Goal: Task Accomplishment & Management: Manage account settings

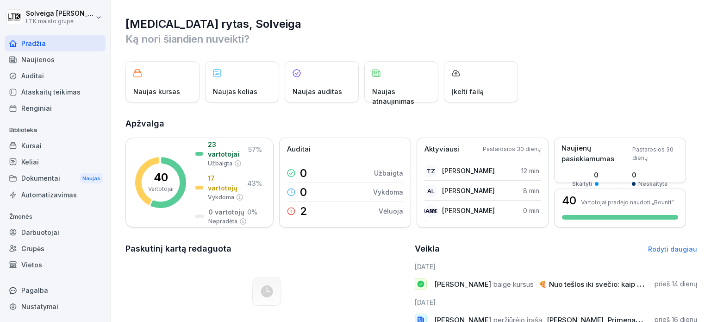
click at [24, 145] on font "Kursai" at bounding box center [31, 146] width 20 height 8
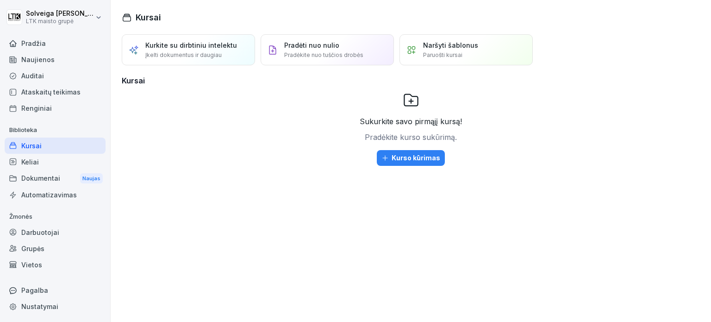
click at [46, 74] on div "Auditai" at bounding box center [55, 76] width 101 height 16
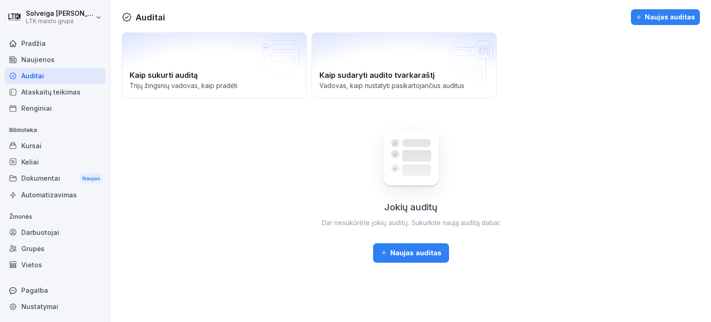
click at [51, 94] on font "Ataskaitų teikimas" at bounding box center [50, 92] width 59 height 8
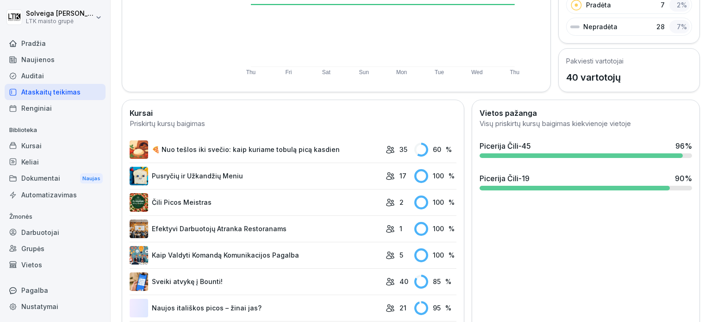
scroll to position [185, 0]
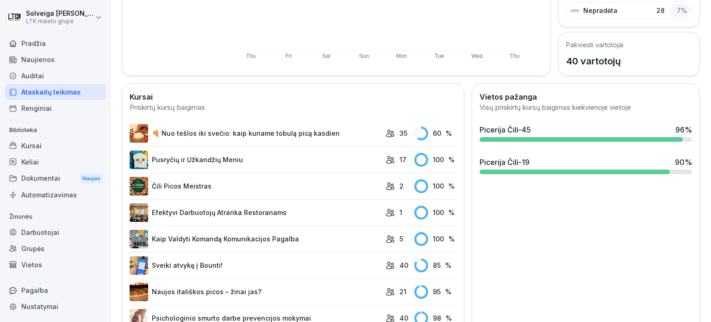
click at [308, 133] on font "🍕 Nuo tešlos iki svečio: kaip kuriame tobulą picą kasdien" at bounding box center [246, 133] width 188 height 8
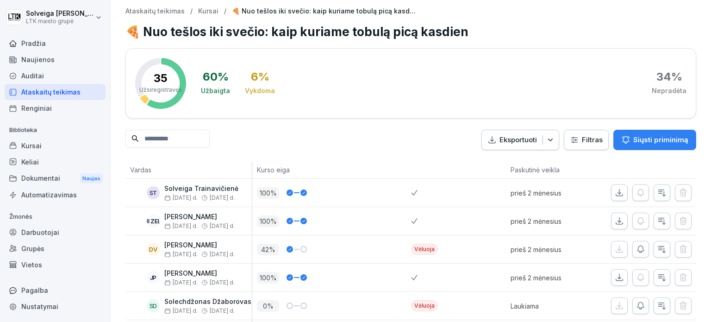
click at [54, 228] on font "Darbuotojai" at bounding box center [40, 232] width 38 height 8
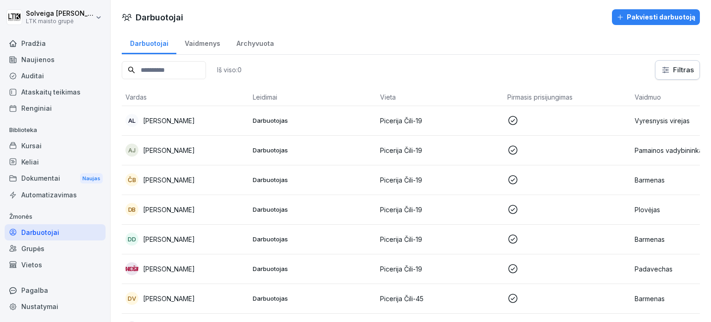
click at [187, 70] on input at bounding box center [164, 70] width 84 height 18
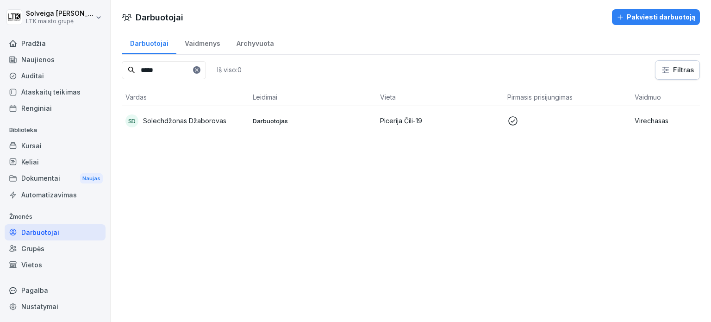
scroll to position [0, 65]
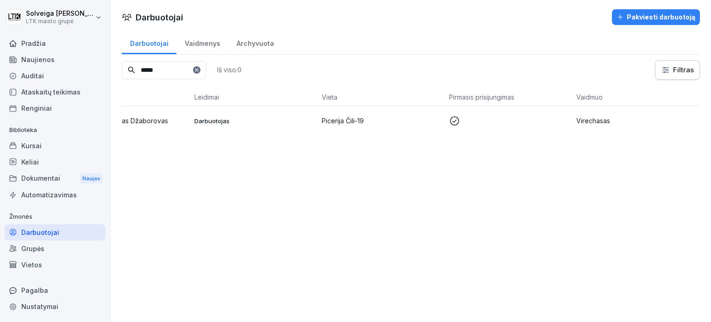
type input "*****"
click at [585, 119] on font "Virechasas" at bounding box center [593, 121] width 34 height 8
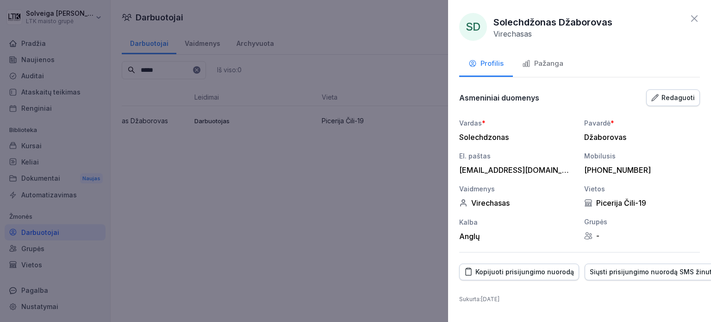
click at [683, 95] on font "Redaguoti" at bounding box center [677, 97] width 33 height 8
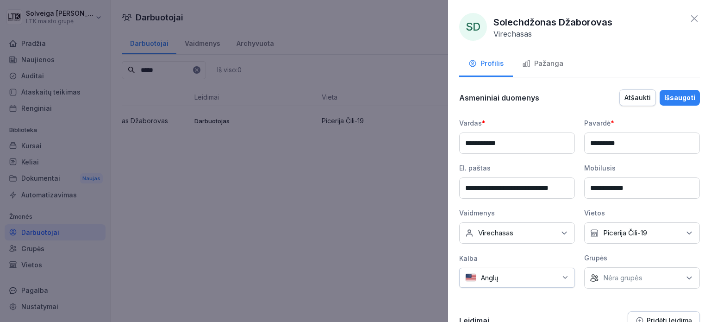
click at [685, 228] on icon at bounding box center [689, 232] width 9 height 9
click at [589, 274] on button "Picerija Čili-19" at bounding box center [591, 274] width 8 height 8
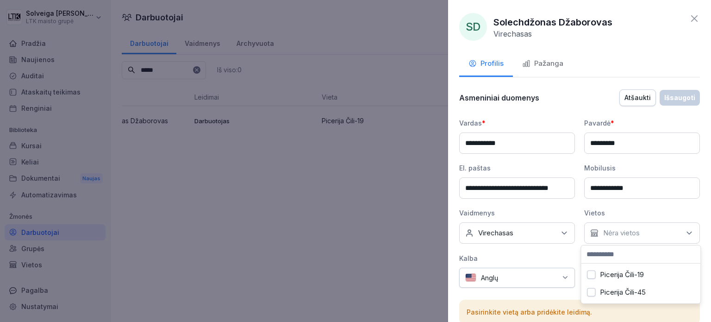
click at [603, 253] on input at bounding box center [640, 254] width 119 height 18
type input "*"
click at [641, 251] on input at bounding box center [640, 254] width 119 height 18
click at [592, 275] on button "Picerija Čili-19" at bounding box center [591, 274] width 8 height 8
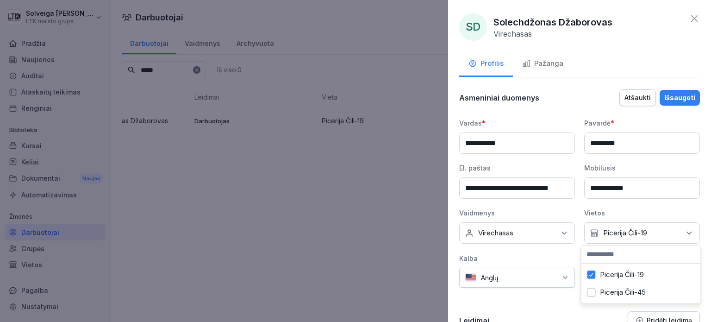
click at [689, 16] on icon at bounding box center [694, 18] width 11 height 11
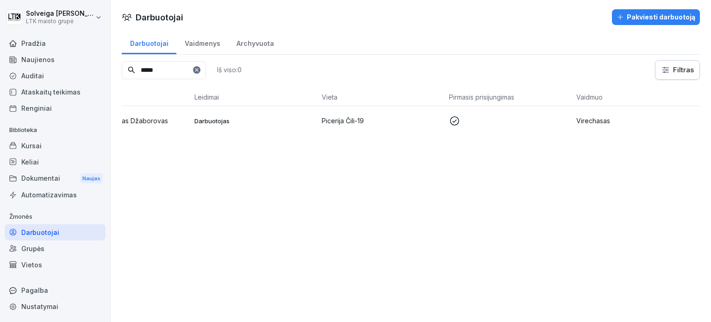
click at [51, 231] on font "Darbuotojai" at bounding box center [40, 232] width 38 height 8
click at [41, 232] on font "Darbuotojai" at bounding box center [40, 232] width 38 height 8
drag, startPoint x: 143, startPoint y: 68, endPoint x: 111, endPoint y: 48, distance: 38.1
click at [107, 66] on div "[PERSON_NAME] LTK maisto grupė Pradžia Naujienos Auditai Ataskaitų teikimas Ren…" at bounding box center [355, 161] width 711 height 322
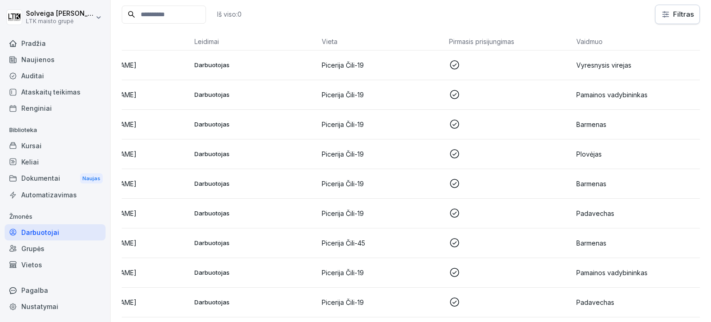
scroll to position [0, 0]
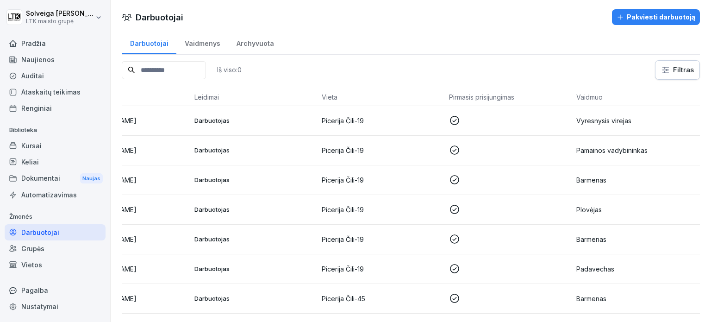
click at [30, 230] on font "Darbuotojai" at bounding box center [40, 232] width 38 height 8
click at [49, 229] on font "Darbuotojai" at bounding box center [40, 232] width 38 height 8
click at [56, 236] on font "Darbuotojai" at bounding box center [40, 232] width 38 height 10
click at [185, 46] on font "Vaidmenys" at bounding box center [203, 43] width 36 height 8
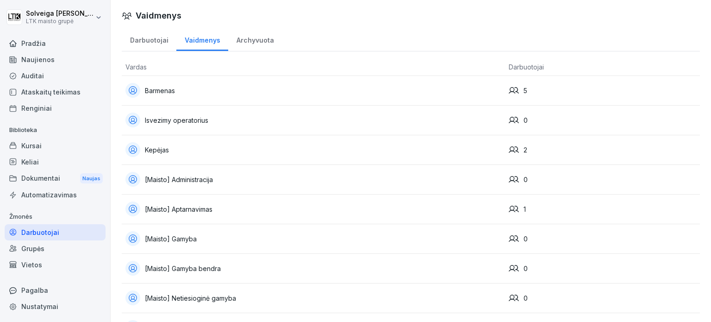
click at [44, 233] on font "Darbuotojai" at bounding box center [40, 232] width 38 height 8
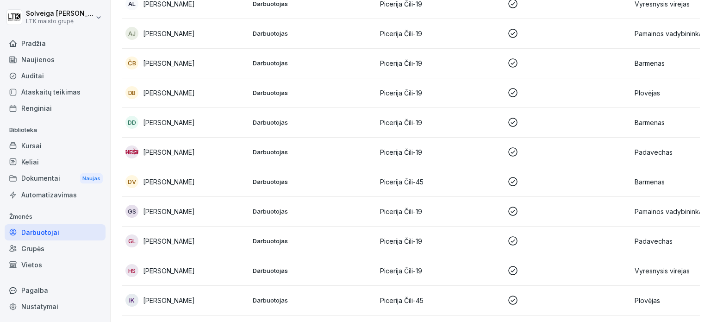
scroll to position [139, 0]
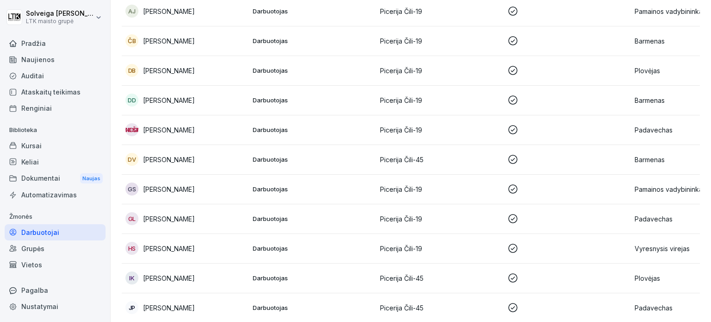
click at [582, 154] on p at bounding box center [567, 159] width 120 height 11
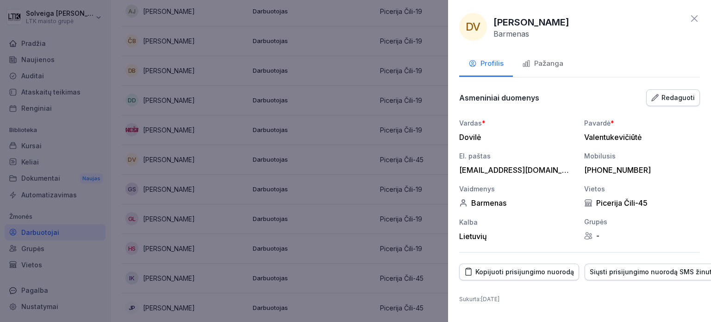
click at [689, 19] on icon at bounding box center [694, 18] width 11 height 11
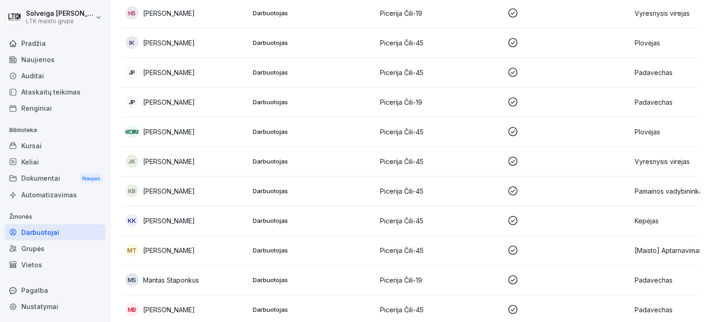
scroll to position [417, 0]
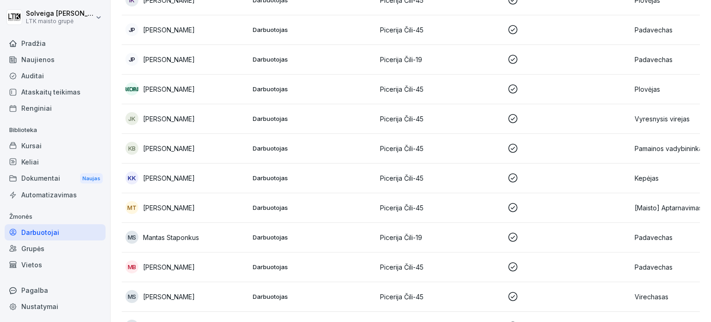
click at [614, 178] on p at bounding box center [567, 177] width 120 height 11
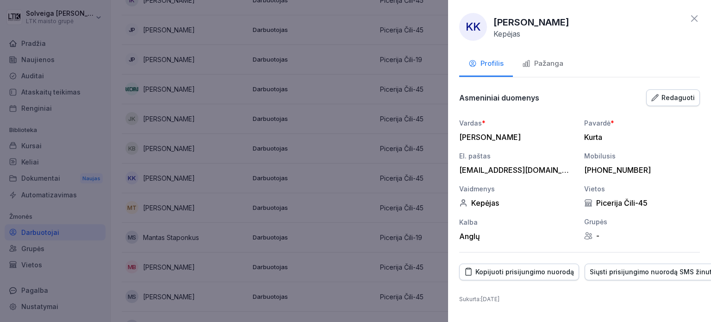
click at [665, 98] on font "Redaguoti" at bounding box center [677, 97] width 33 height 8
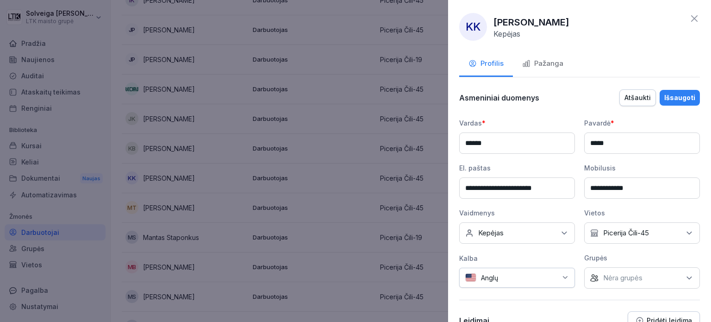
click at [688, 233] on div "Nėra vietos Picerija Čili-45" at bounding box center [642, 232] width 116 height 21
click at [591, 274] on button "Picerija Čili-19" at bounding box center [591, 274] width 8 height 8
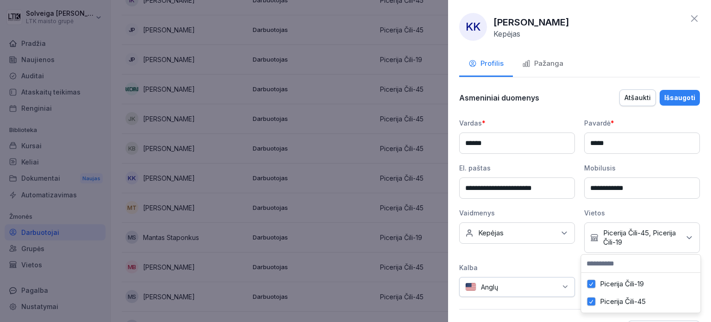
click at [591, 301] on button "Picerija Čili-45" at bounding box center [591, 301] width 8 height 8
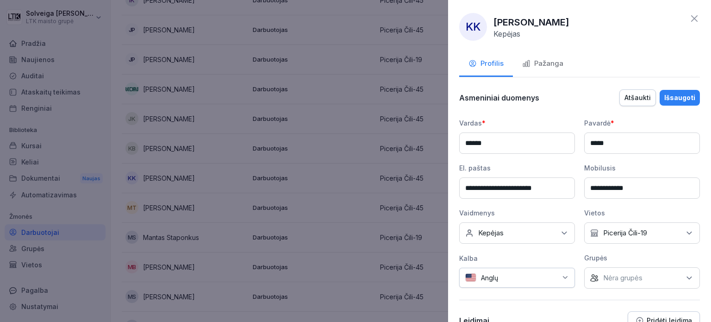
click at [684, 100] on font "Išsaugoti" at bounding box center [679, 97] width 31 height 8
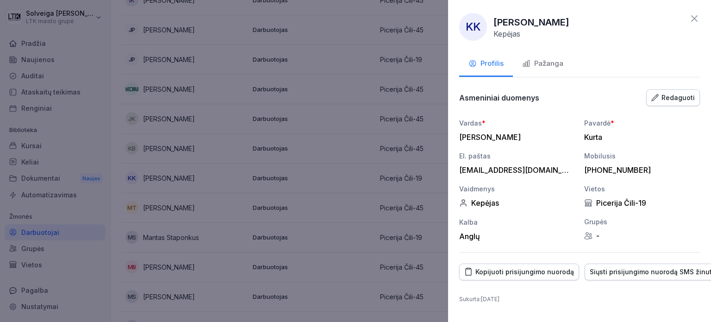
click at [691, 19] on icon at bounding box center [694, 18] width 6 height 6
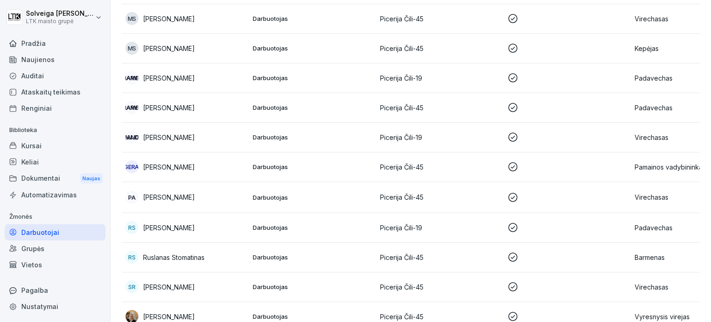
scroll to position [741, 0]
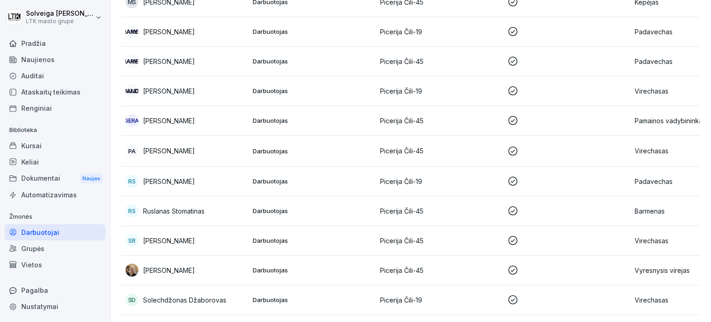
click at [591, 184] on p at bounding box center [567, 180] width 120 height 11
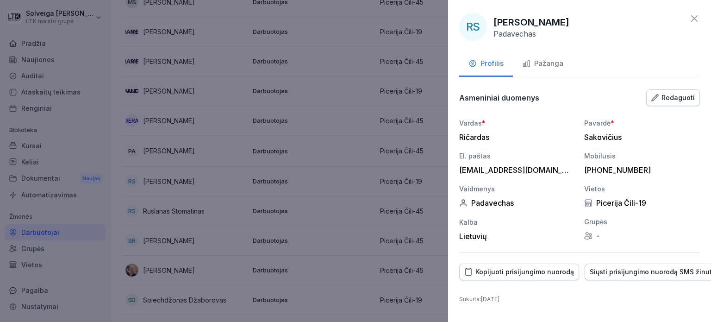
click at [652, 93] on div "Redaguoti" at bounding box center [673, 98] width 44 height 10
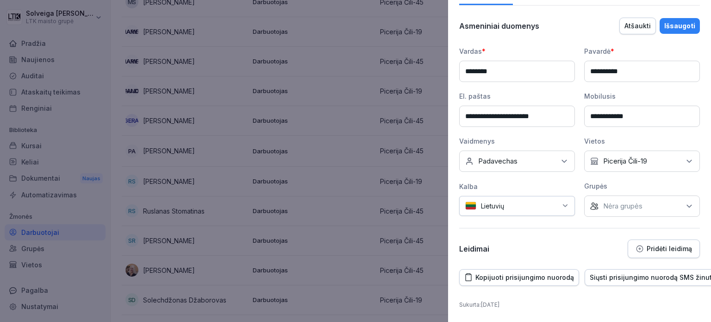
scroll to position [77, 63]
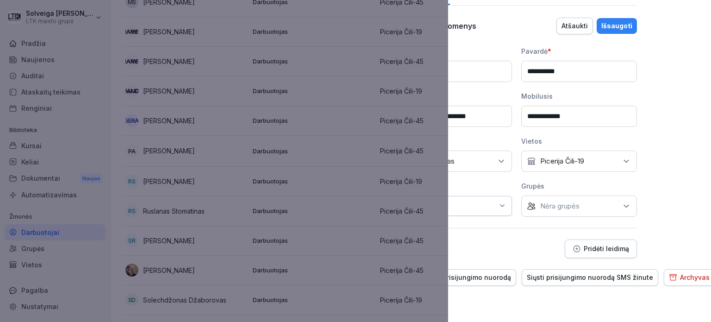
click at [685, 273] on font "Archyvas" at bounding box center [695, 277] width 30 height 8
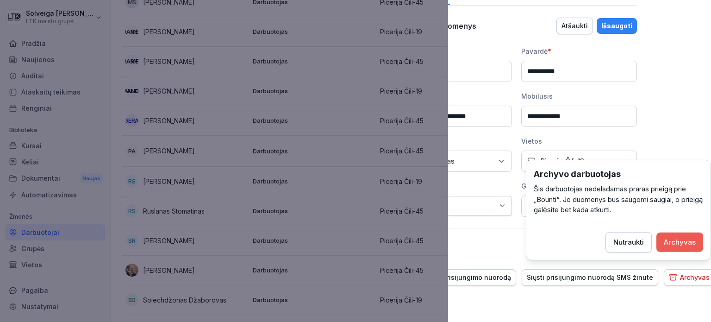
click at [672, 242] on font "Archyvas" at bounding box center [680, 241] width 32 height 9
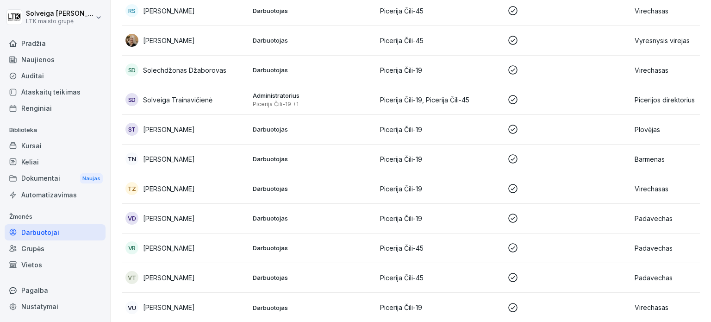
scroll to position [961, 0]
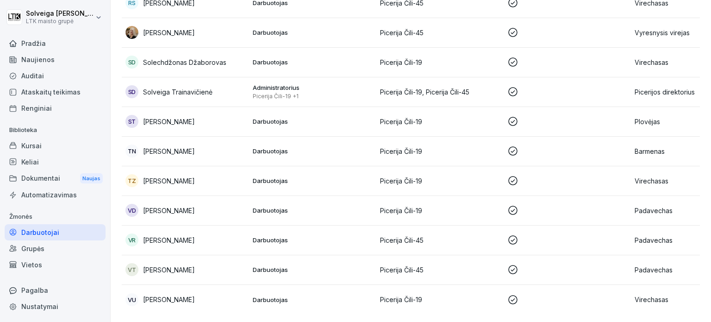
click at [620, 285] on td at bounding box center [567, 300] width 127 height 30
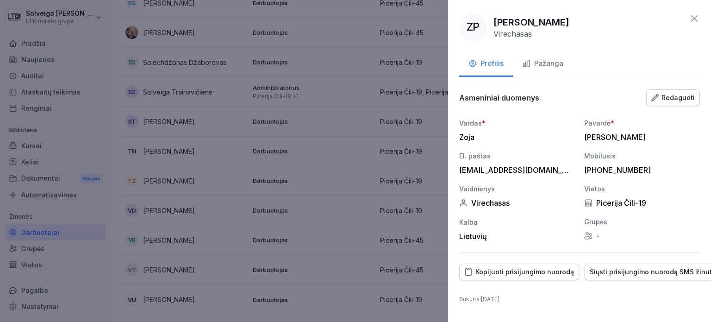
scroll to position [0, 63]
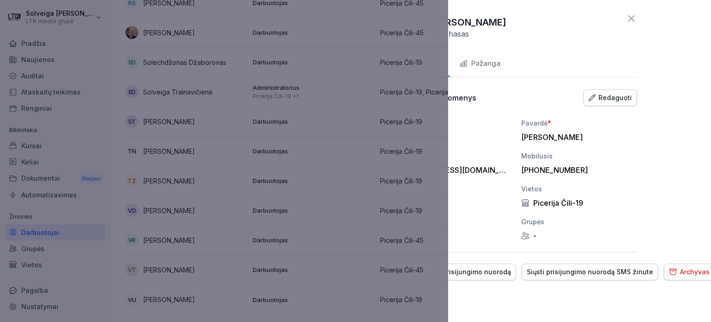
click at [682, 282] on div "ZP [PERSON_NAME] Profilis Pažanga Asmeniniai duomenys Redaguoti Vardas * [PERSO…" at bounding box center [579, 161] width 263 height 322
click at [683, 270] on font "Archyvas" at bounding box center [695, 272] width 30 height 8
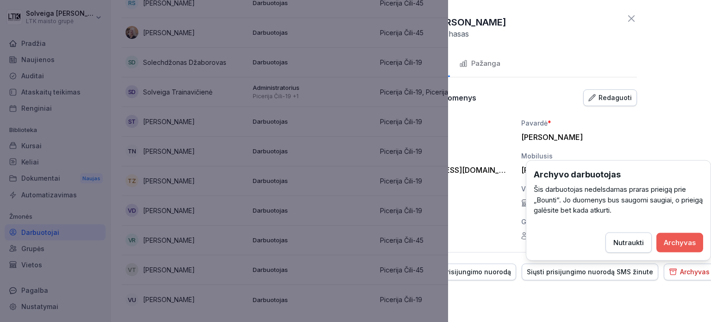
click at [682, 242] on font "Archyvas" at bounding box center [680, 241] width 32 height 9
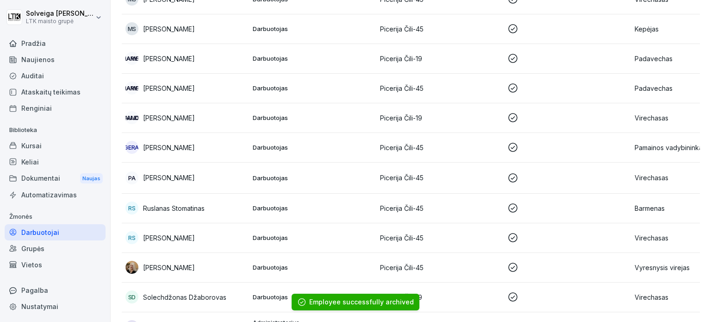
scroll to position [700, 0]
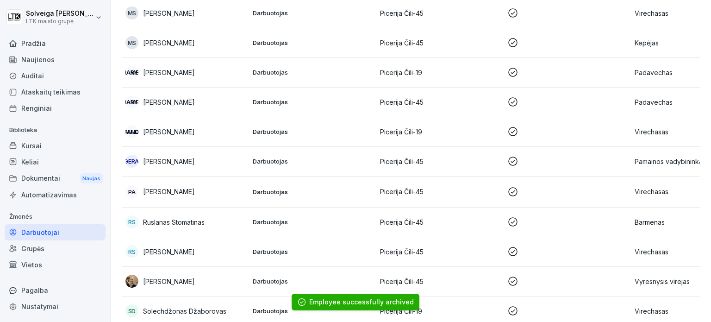
click at [40, 149] on font "Kursai" at bounding box center [31, 146] width 20 height 10
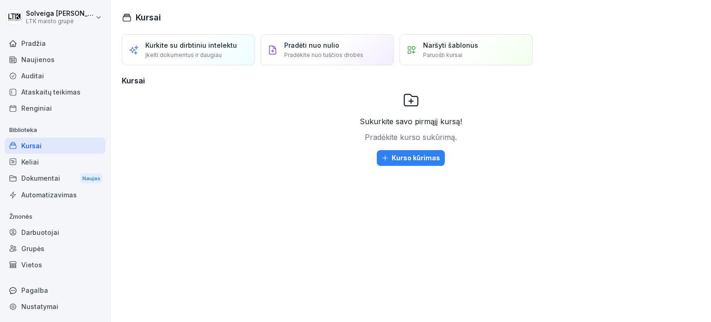
click at [17, 157] on div "Keliai" at bounding box center [55, 162] width 101 height 16
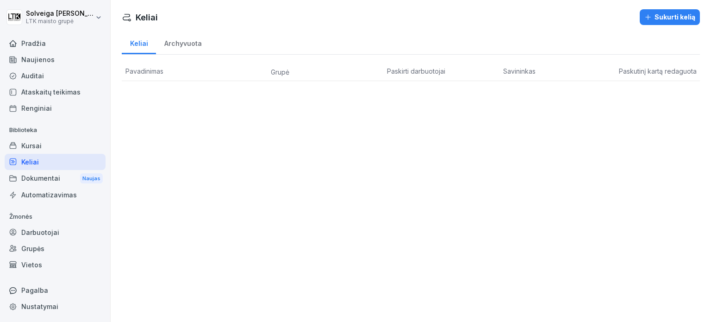
click at [33, 74] on font "Auditai" at bounding box center [32, 76] width 23 height 8
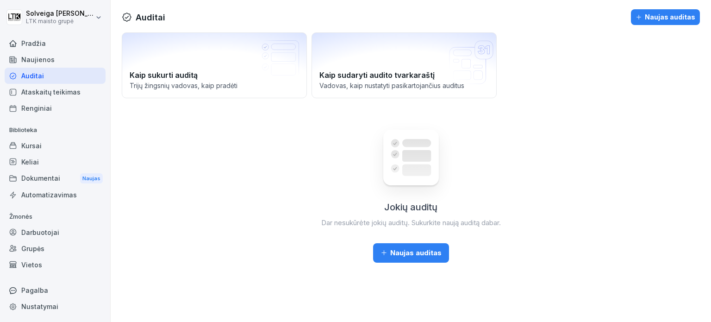
click at [48, 230] on font "Darbuotojai" at bounding box center [40, 232] width 38 height 8
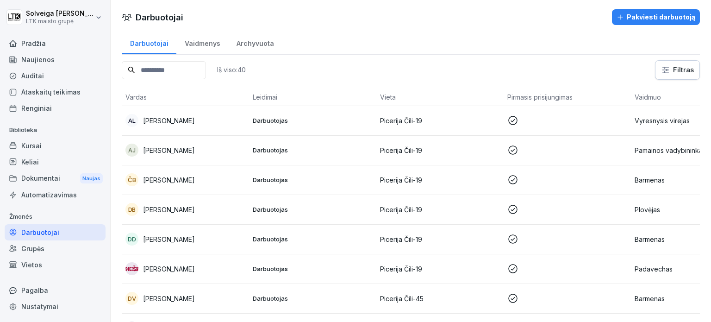
click at [43, 139] on div "Kursai" at bounding box center [55, 145] width 101 height 16
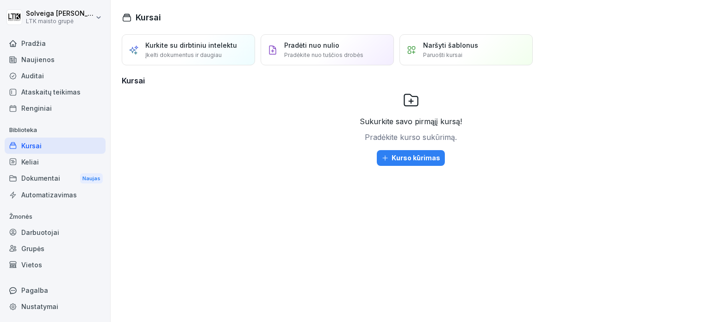
click at [25, 160] on font "Keliai" at bounding box center [30, 162] width 18 height 8
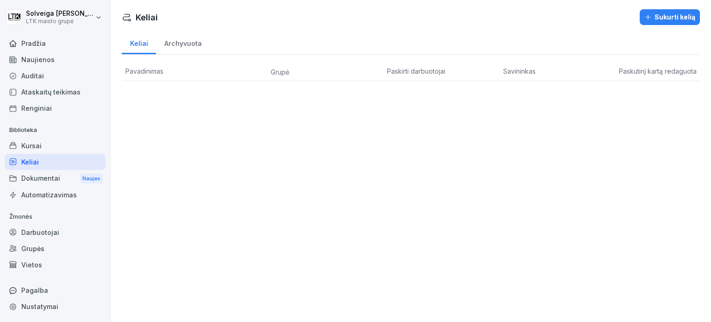
click at [37, 56] on font "Naujienos" at bounding box center [37, 60] width 33 height 8
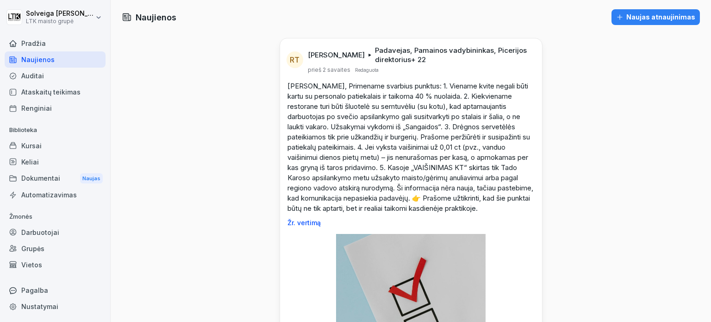
click at [37, 81] on div "Auditai" at bounding box center [55, 76] width 101 height 16
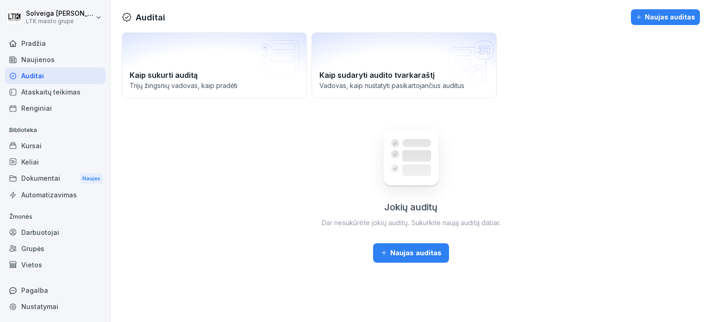
click at [39, 61] on font "Naujienos" at bounding box center [37, 60] width 33 height 8
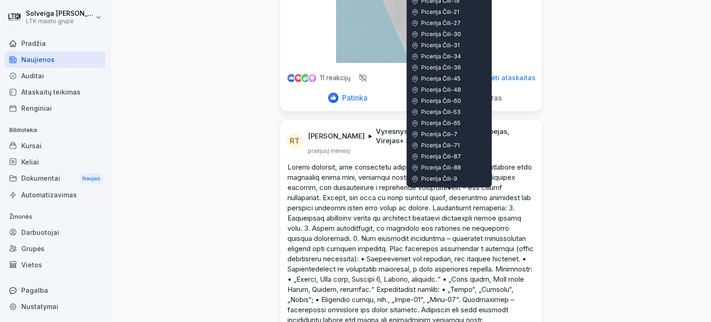
scroll to position [278, 0]
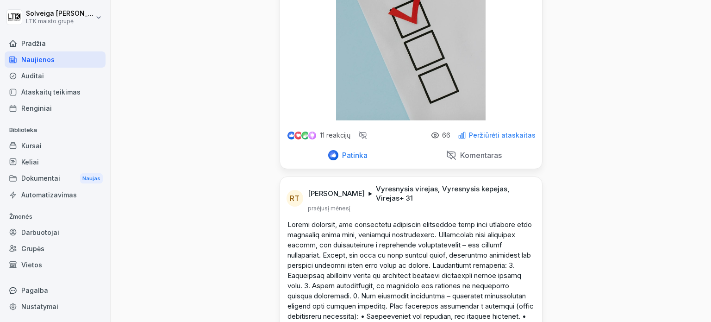
click at [499, 139] on font "Peržiūrėti ataskaitas" at bounding box center [502, 135] width 67 height 8
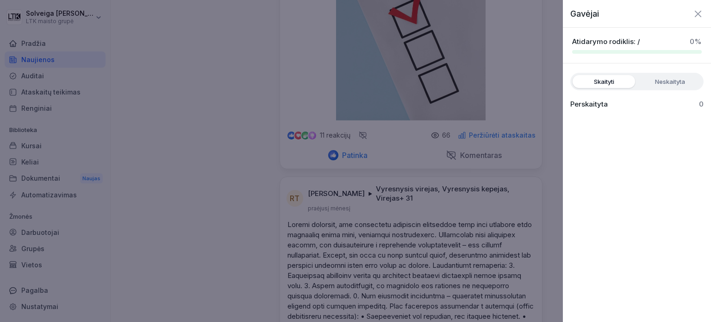
click at [696, 8] on icon "button" at bounding box center [697, 13] width 11 height 11
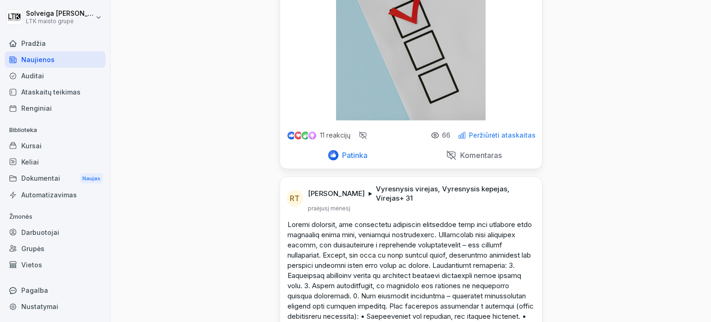
click at [48, 79] on div "Auditai" at bounding box center [55, 76] width 101 height 16
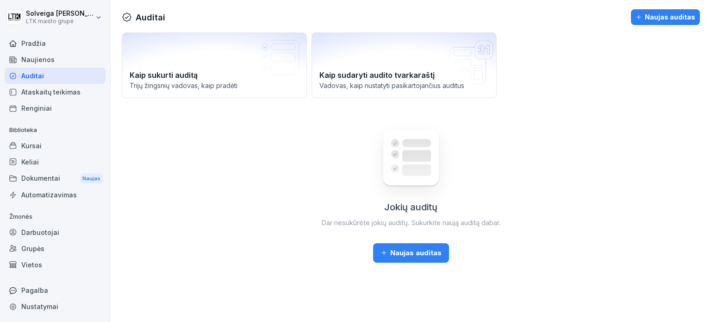
click at [53, 94] on font "Ataskaitų teikimas" at bounding box center [50, 92] width 59 height 8
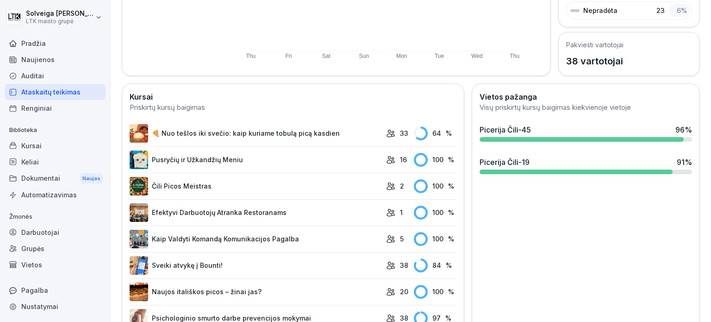
scroll to position [278, 0]
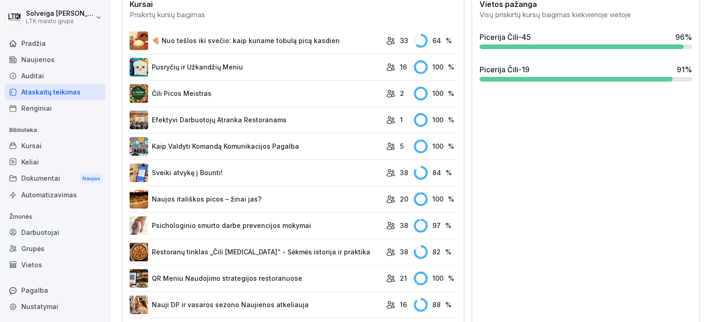
click at [187, 168] on font "Sveiki atvykę į Bounti!" at bounding box center [187, 172] width 71 height 8
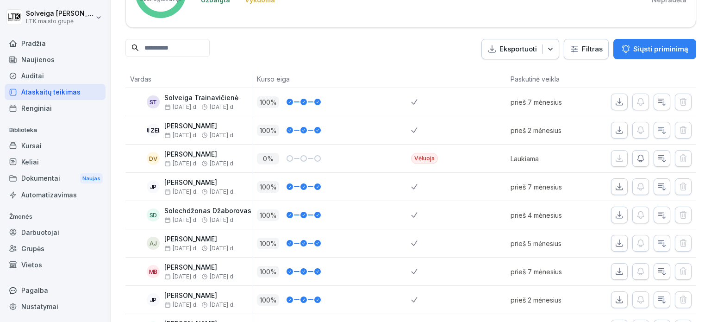
scroll to position [93, 0]
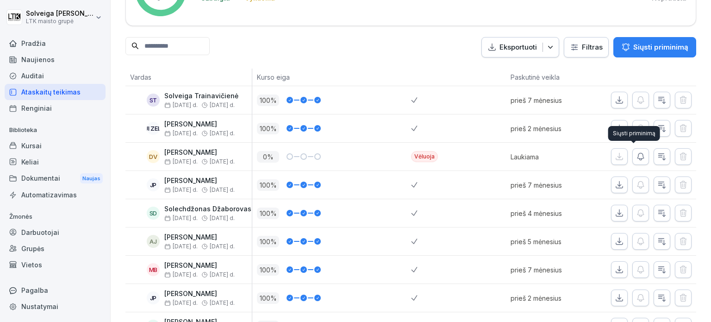
click at [632, 162] on button "button" at bounding box center [640, 156] width 17 height 17
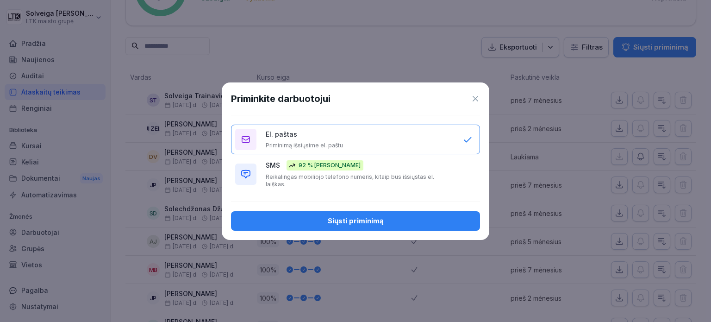
click at [380, 217] on font "Siųsti priminimą" at bounding box center [356, 220] width 56 height 9
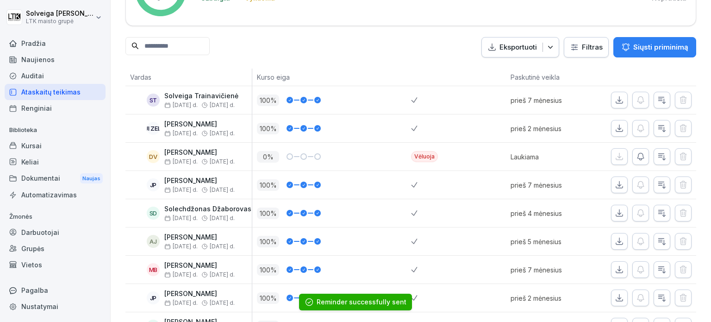
click at [637, 159] on icon "button" at bounding box center [640, 156] width 6 height 7
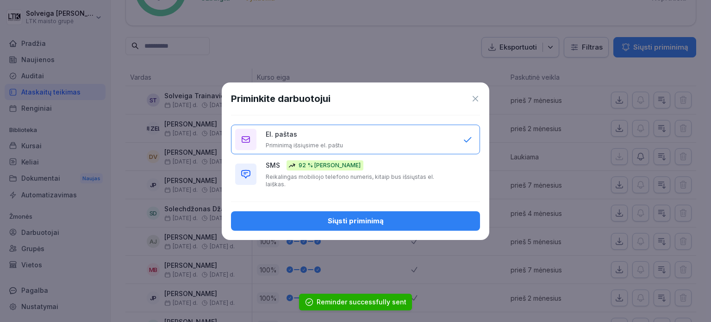
click at [333, 179] on font "Reikalingas mobiliojo telefono numeris, kitaip bus išsiųstas el. laiškas." at bounding box center [350, 180] width 168 height 14
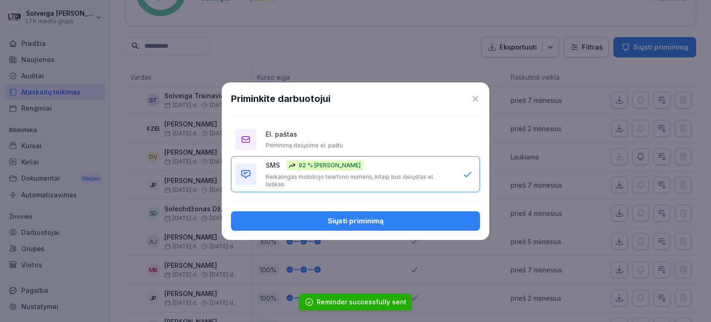
click at [359, 220] on font "Siųsti priminimą" at bounding box center [356, 220] width 56 height 9
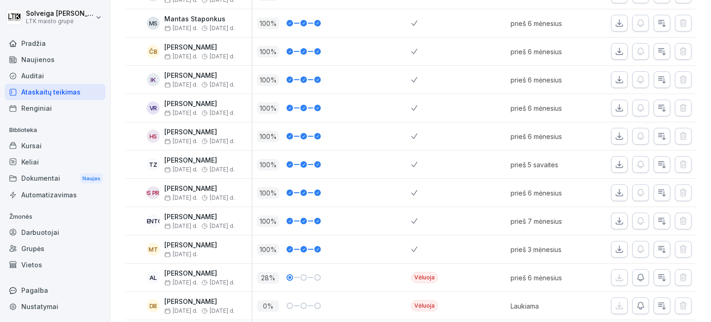
scroll to position [947, 0]
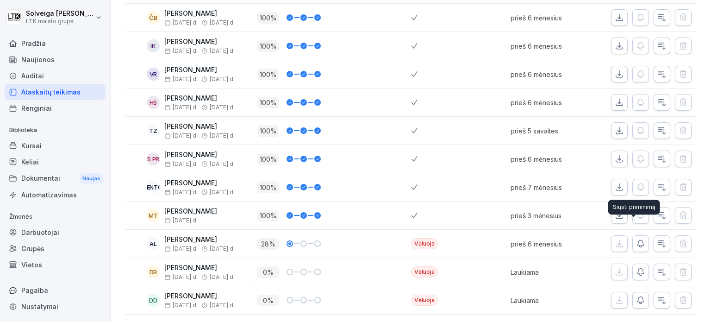
click at [632, 235] on button "button" at bounding box center [640, 243] width 17 height 17
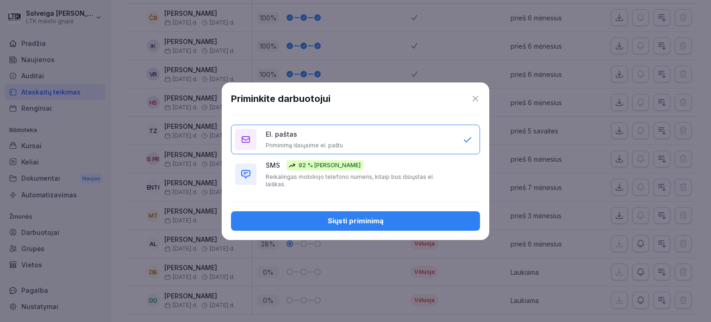
click at [386, 218] on div "Siųsti priminimą" at bounding box center [355, 221] width 234 height 10
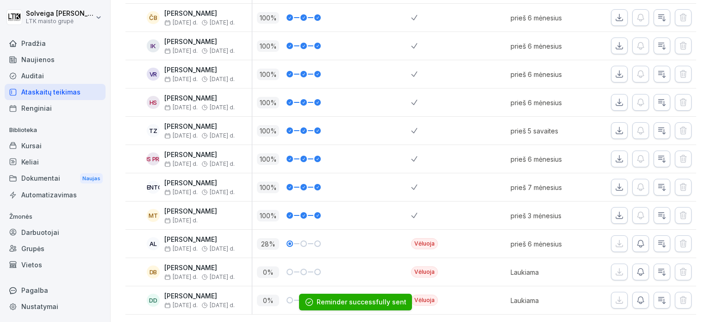
click at [636, 239] on icon "button" at bounding box center [640, 243] width 9 height 9
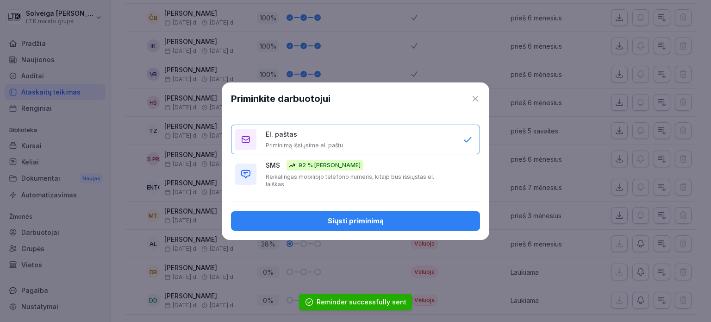
click at [358, 180] on font "Reikalingas mobiliojo telefono numeris, kitaip bus išsiųstas el. laiškas." at bounding box center [350, 180] width 168 height 14
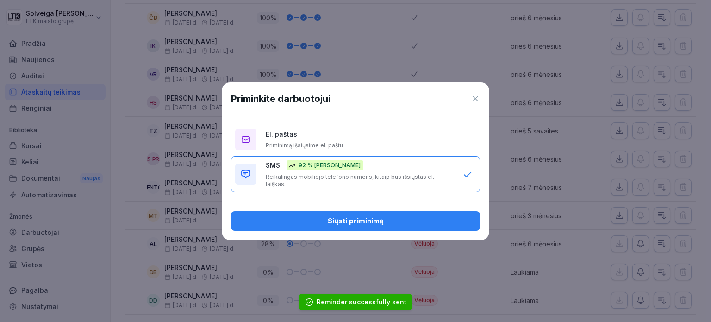
click at [386, 218] on div "Siųsti priminimą" at bounding box center [355, 221] width 234 height 10
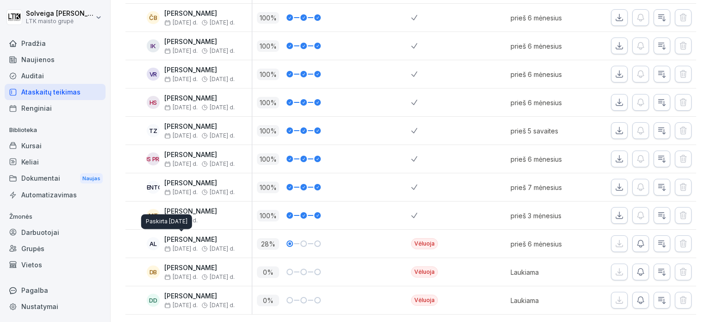
click at [154, 229] on div "Paskirta [DATE] Paskirta [DATE]" at bounding box center [166, 221] width 51 height 15
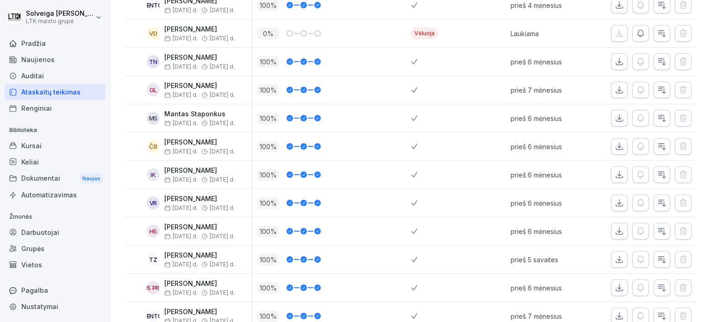
click at [65, 96] on font "Ataskaitų teikimas" at bounding box center [50, 92] width 59 height 10
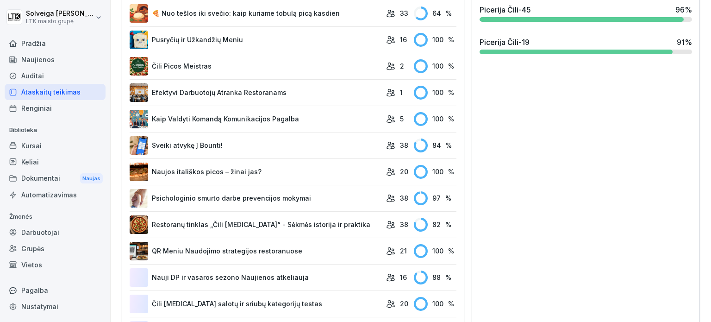
scroll to position [380, 0]
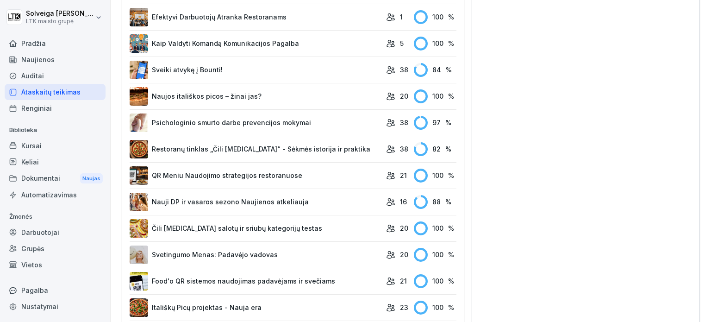
drag, startPoint x: 257, startPoint y: 199, endPoint x: 281, endPoint y: 195, distance: 24.5
click at [257, 199] on font "Nauji DP ir vasaros sezono Naujienos atkeliauja" at bounding box center [230, 202] width 157 height 8
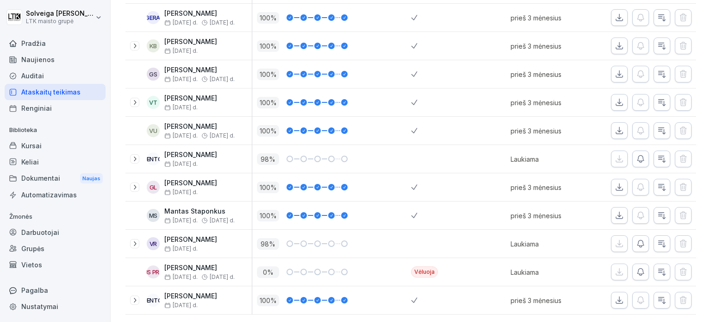
scroll to position [328, 0]
click at [638, 150] on button "button" at bounding box center [640, 158] width 17 height 17
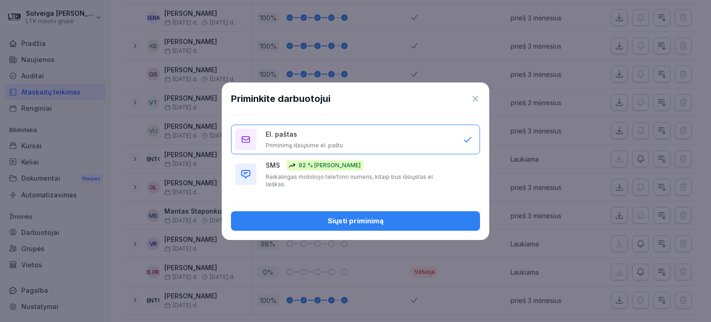
click at [352, 170] on div "92 % [PERSON_NAME]" at bounding box center [324, 165] width 77 height 10
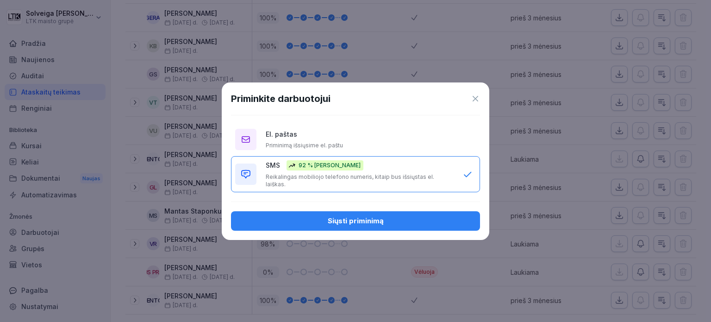
click at [380, 223] on button "Siųsti priminimą" at bounding box center [355, 220] width 249 height 19
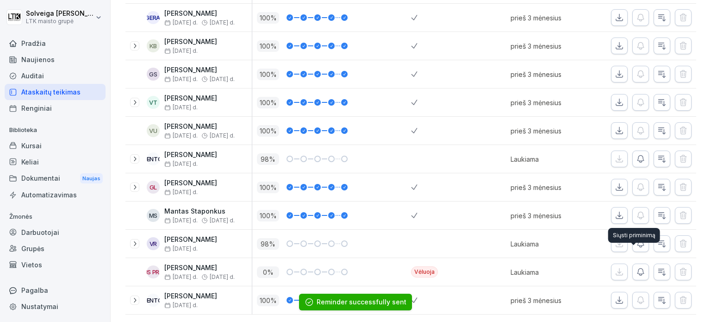
click at [632, 263] on button "button" at bounding box center [640, 271] width 17 height 17
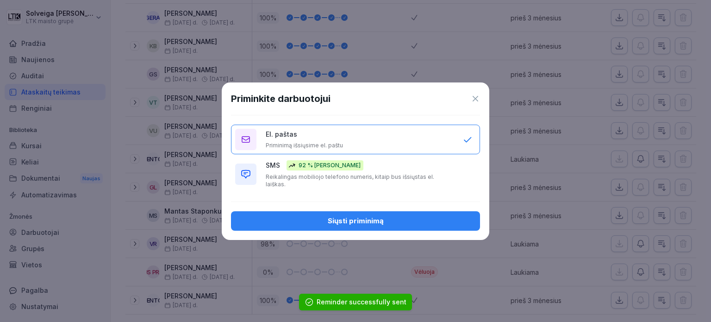
click at [347, 179] on font "Reikalingas mobiliojo telefono numeris, kitaip bus išsiųstas el. laiškas." at bounding box center [350, 180] width 168 height 14
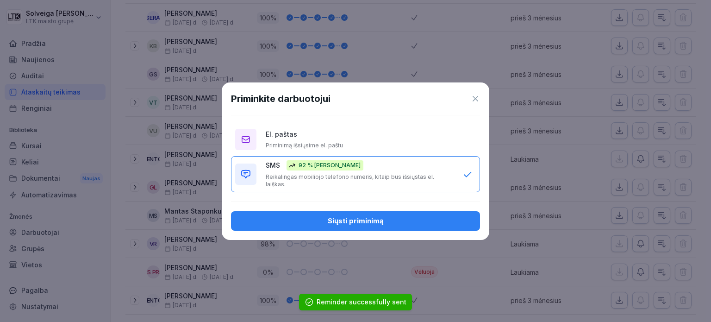
click at [365, 216] on font "Siųsti priminimą" at bounding box center [356, 220] width 56 height 9
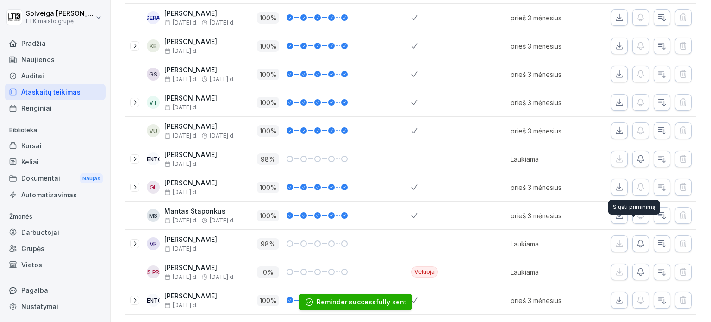
click at [634, 236] on button "button" at bounding box center [640, 243] width 17 height 17
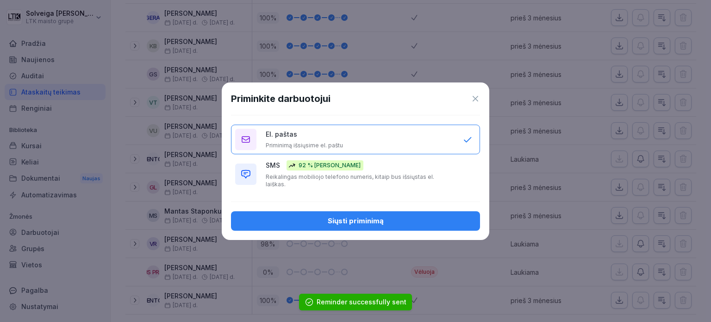
click at [394, 187] on button "SMS 92 % atidarymo rodiklis Reikalingas mobiliojo telefono numeris, kitaip bus …" at bounding box center [355, 174] width 249 height 36
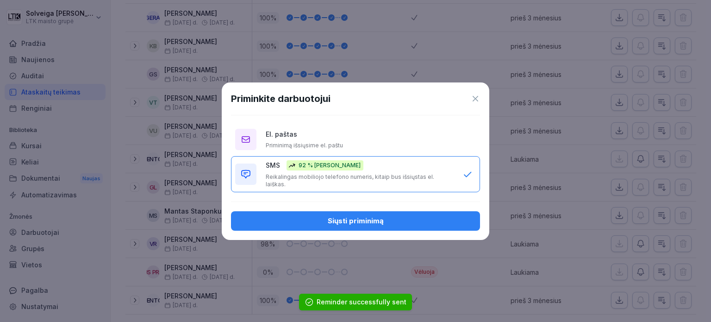
click at [399, 218] on div "Siųsti priminimą" at bounding box center [355, 221] width 234 height 10
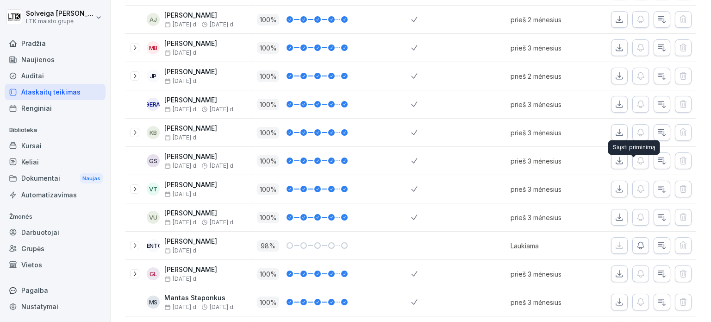
scroll to position [189, 0]
